Goal: Find specific page/section: Find specific page/section

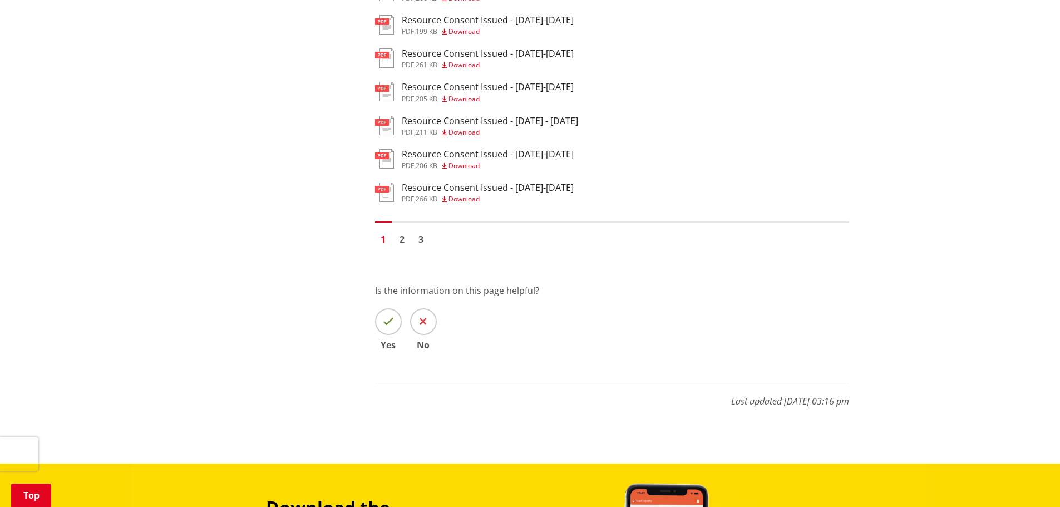
scroll to position [723, 0]
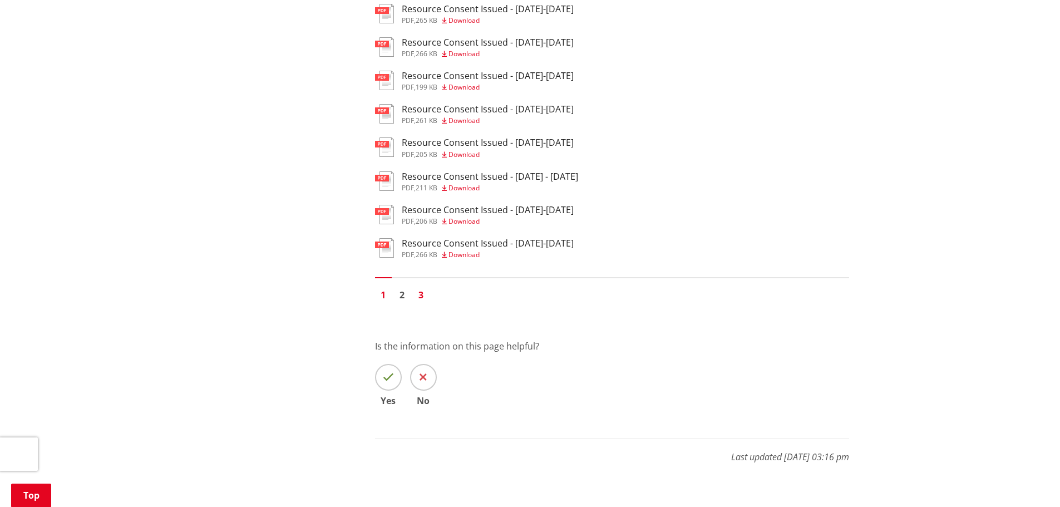
click at [419, 298] on link "3" at bounding box center [421, 295] width 17 height 17
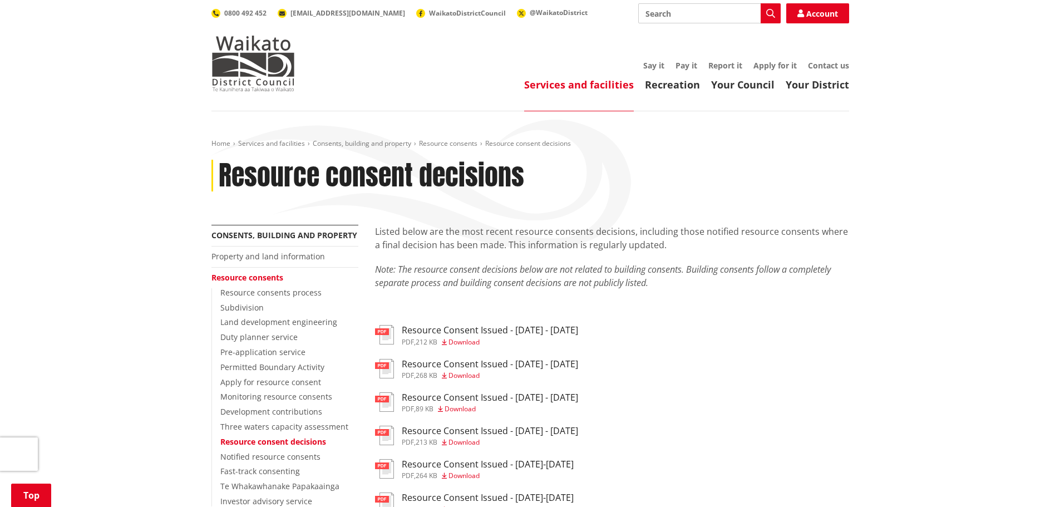
scroll to position [445, 0]
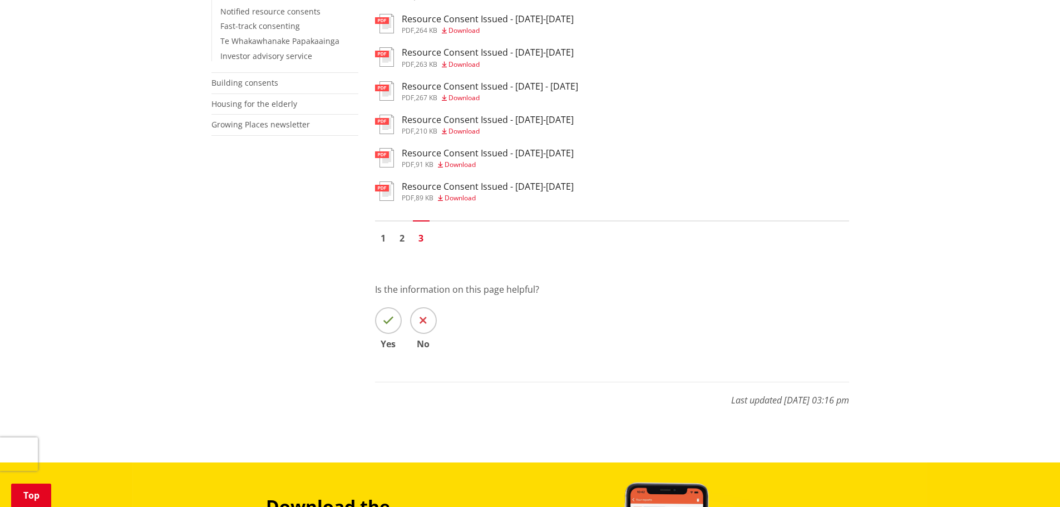
click at [459, 184] on h3 "Resource Consent Issued - 9-13th September 2024" at bounding box center [488, 186] width 172 height 11
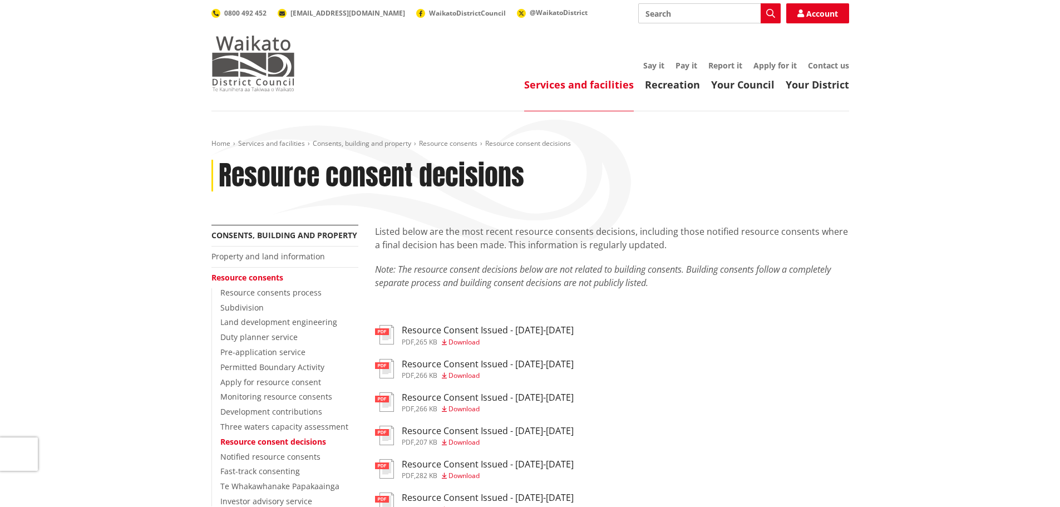
click at [218, 70] on img at bounding box center [252, 64] width 83 height 56
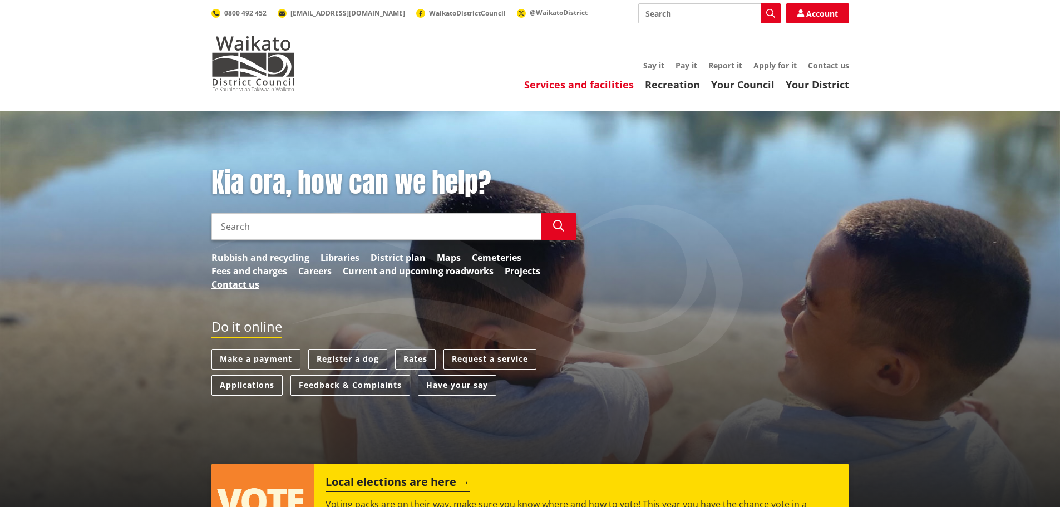
click at [594, 86] on link "Services and facilities" at bounding box center [579, 84] width 110 height 13
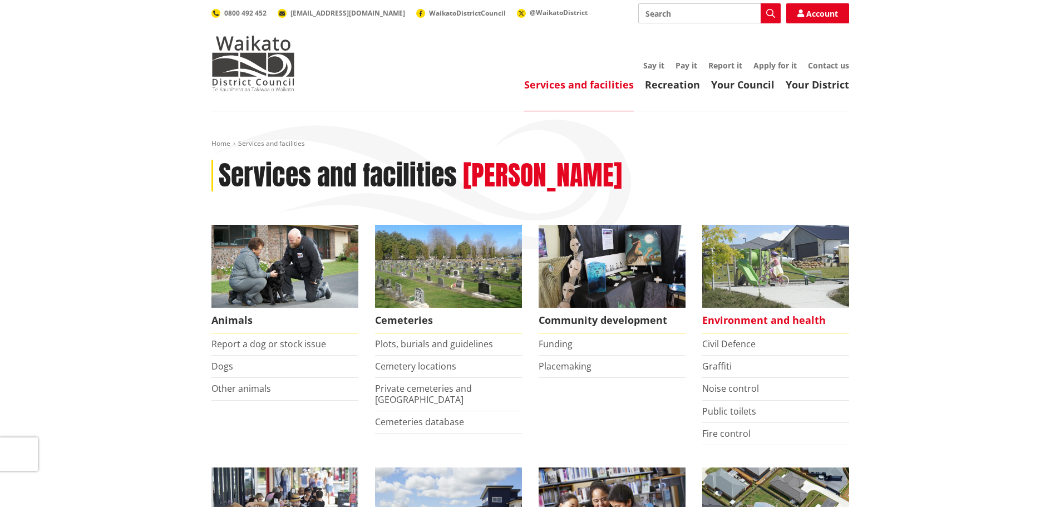
click at [763, 266] on img at bounding box center [775, 266] width 147 height 83
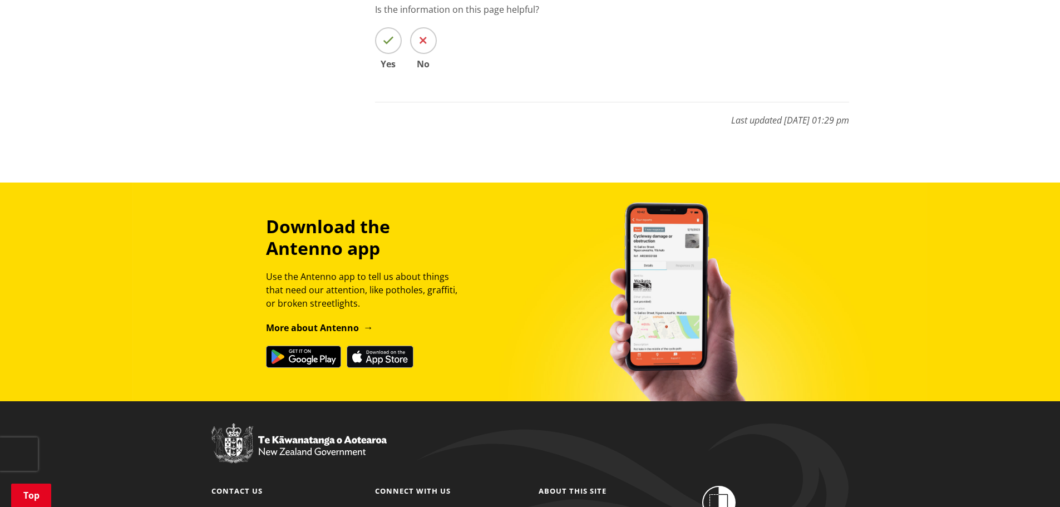
scroll to position [1057, 0]
